Goal: Task Accomplishment & Management: Manage account settings

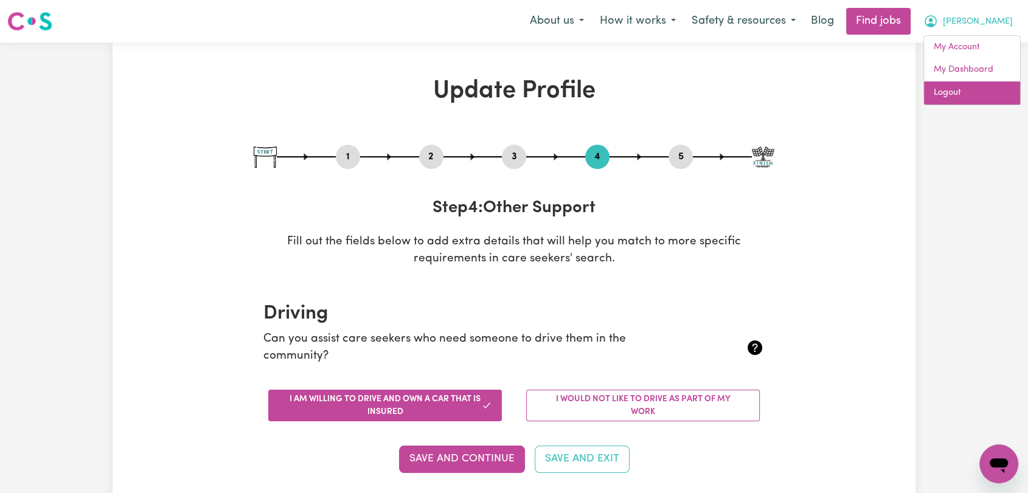
click at [967, 91] on link "Logout" at bounding box center [972, 93] width 96 height 23
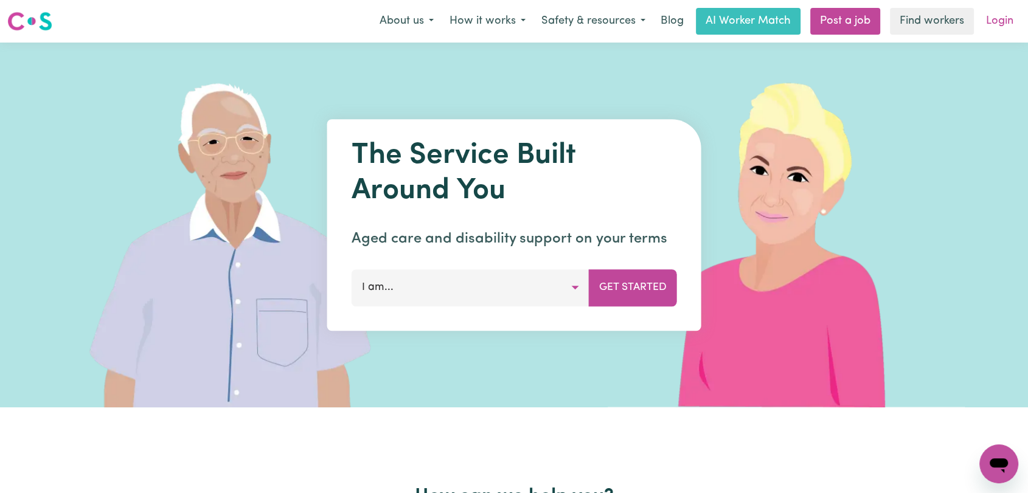
click at [1001, 12] on link "Login" at bounding box center [1000, 21] width 42 height 27
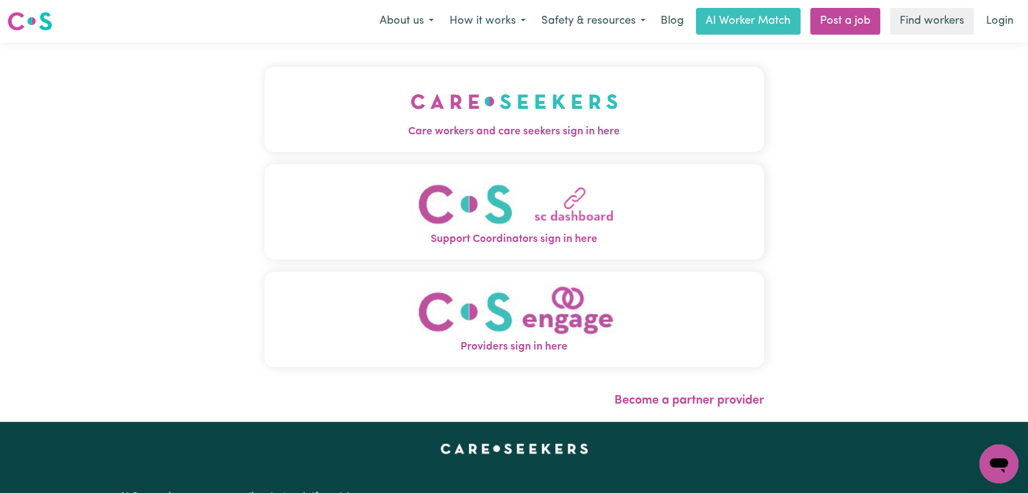
click at [516, 94] on img "Care workers and care seekers sign in here" at bounding box center [514, 101] width 207 height 45
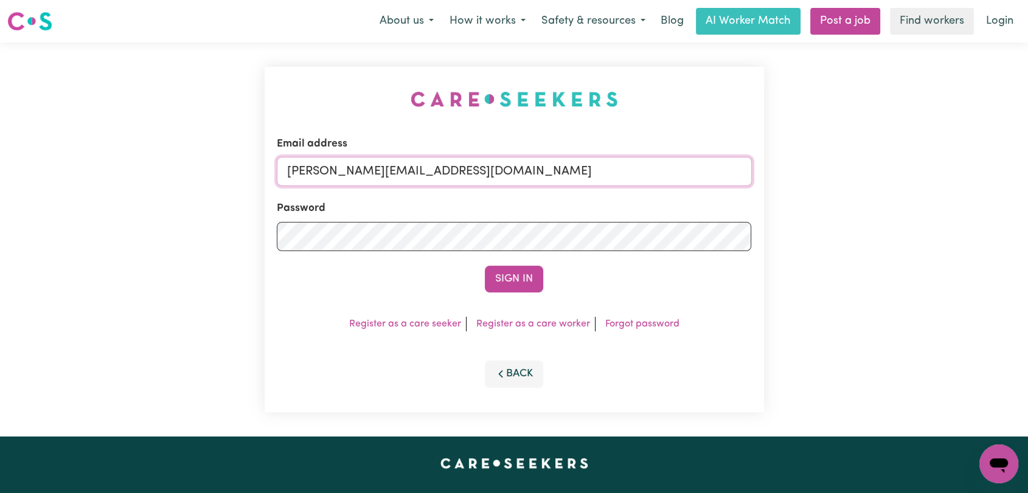
click at [545, 169] on input "[PERSON_NAME][EMAIL_ADDRESS][DOMAIN_NAME]" at bounding box center [514, 171] width 475 height 29
drag, startPoint x: 347, startPoint y: 169, endPoint x: 555, endPoint y: 186, distance: 208.8
click at [555, 186] on input "Superuser~[EMAIL_ADDRESS][DOMAIN_NAME]" at bounding box center [514, 171] width 475 height 29
type input "Superuser~[EMAIL_ADDRESS][DOMAIN_NAME]"
click at [515, 281] on button "Sign In" at bounding box center [514, 279] width 58 height 27
